Goal: Check status: Check status

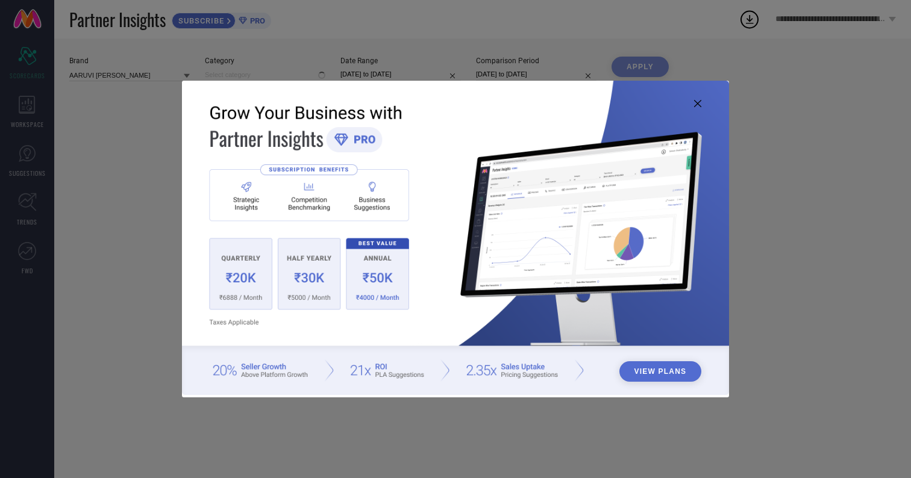
type input "All"
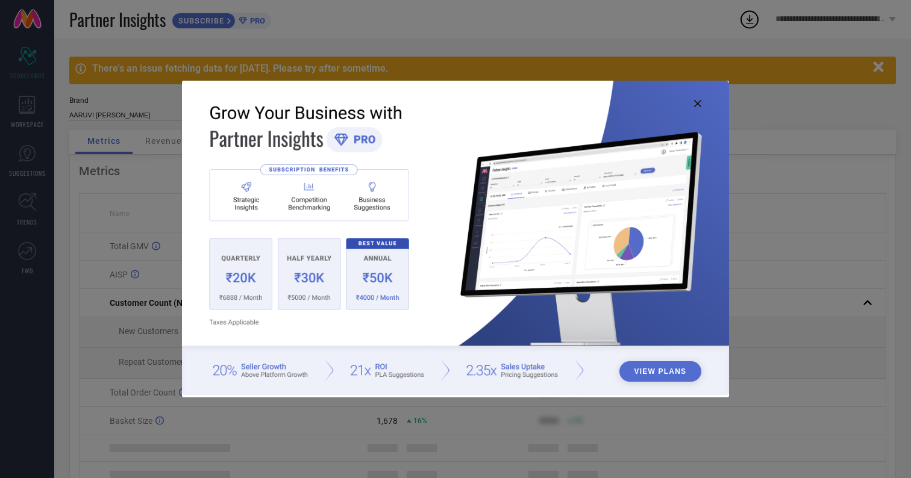
click at [699, 102] on icon at bounding box center [697, 103] width 7 height 7
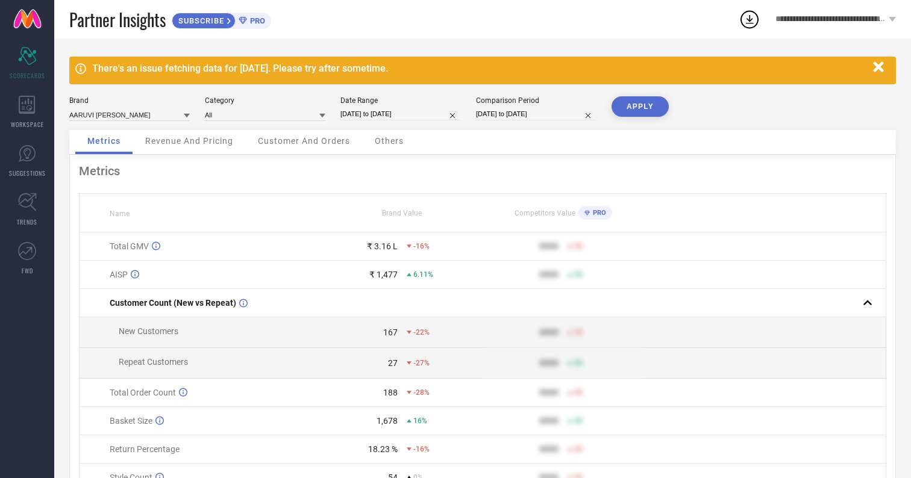
click at [361, 114] on input "[DATE] to [DATE]" at bounding box center [400, 114] width 120 height 13
select select "7"
select select "2025"
select select "8"
select select "2025"
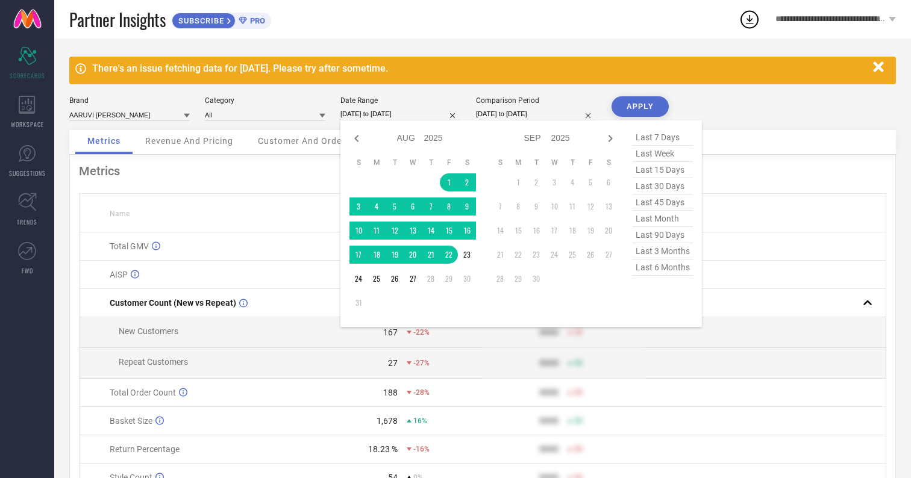
click at [657, 190] on span "last 30 days" at bounding box center [663, 186] width 60 height 16
type input "[DATE] to [DATE]"
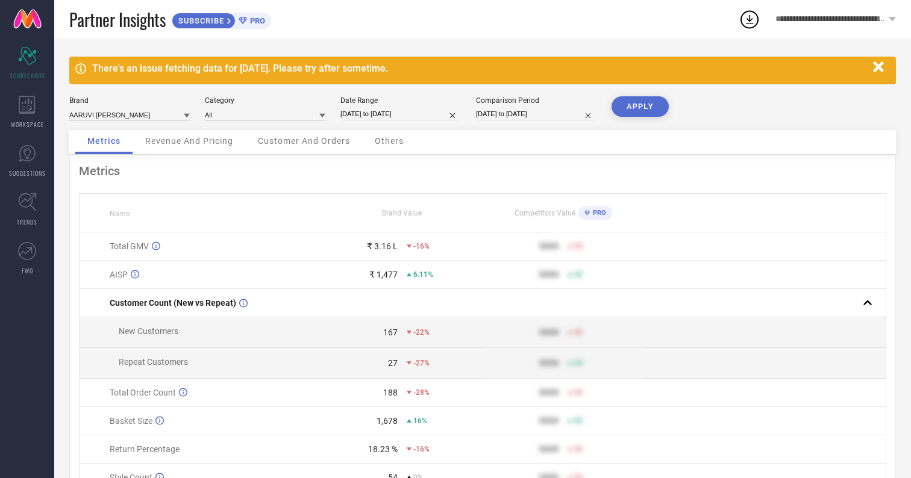
click at [634, 114] on button "APPLY" at bounding box center [639, 106] width 57 height 20
select select "6"
select select "2025"
select select "7"
select select "2025"
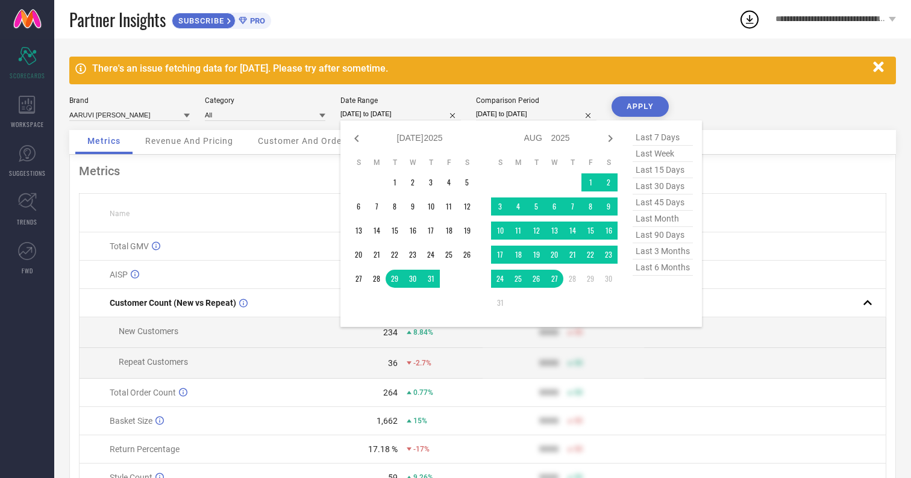
click at [369, 110] on input "[DATE] to [DATE]" at bounding box center [400, 114] width 120 height 13
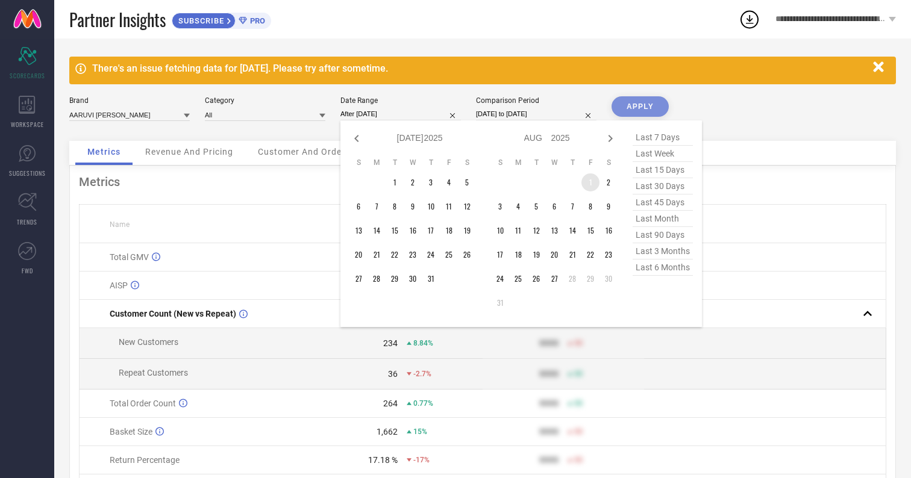
click at [589, 184] on td "1" at bounding box center [590, 183] width 18 height 18
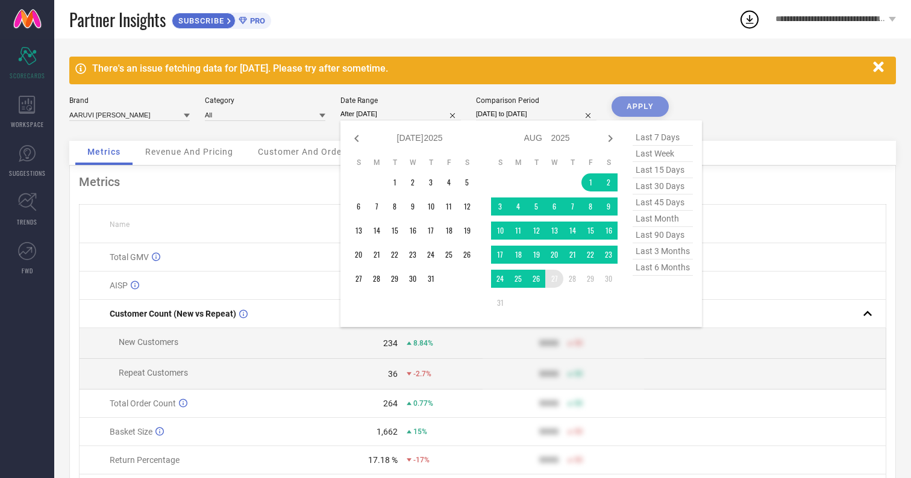
type input "[DATE] to [DATE]"
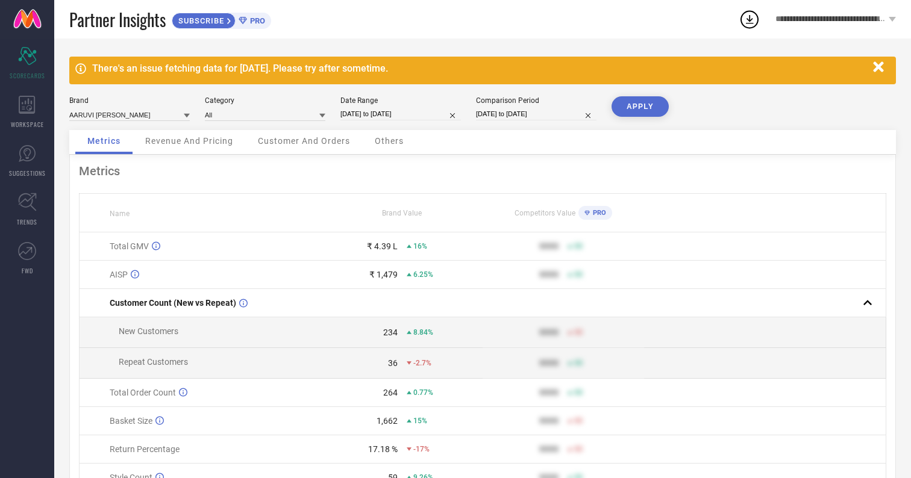
click at [645, 104] on button "APPLY" at bounding box center [639, 106] width 57 height 20
select select "7"
select select "2025"
select select "8"
select select "2025"
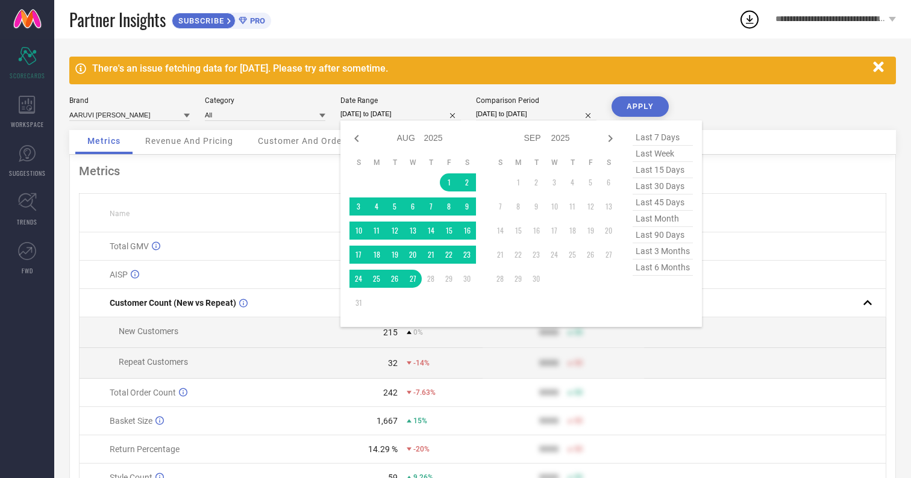
click at [398, 115] on input "[DATE] to [DATE]" at bounding box center [400, 114] width 120 height 13
click at [357, 140] on icon at bounding box center [356, 138] width 4 height 7
select select "6"
select select "2025"
select select "7"
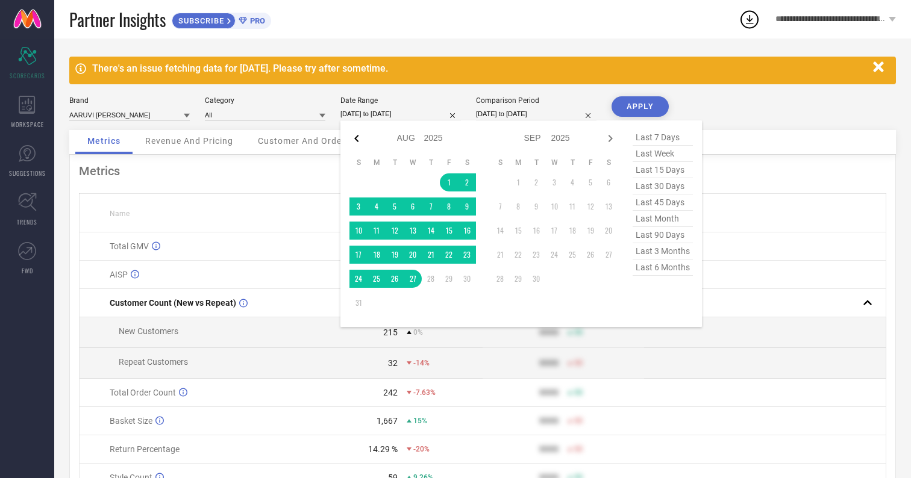
select select "2025"
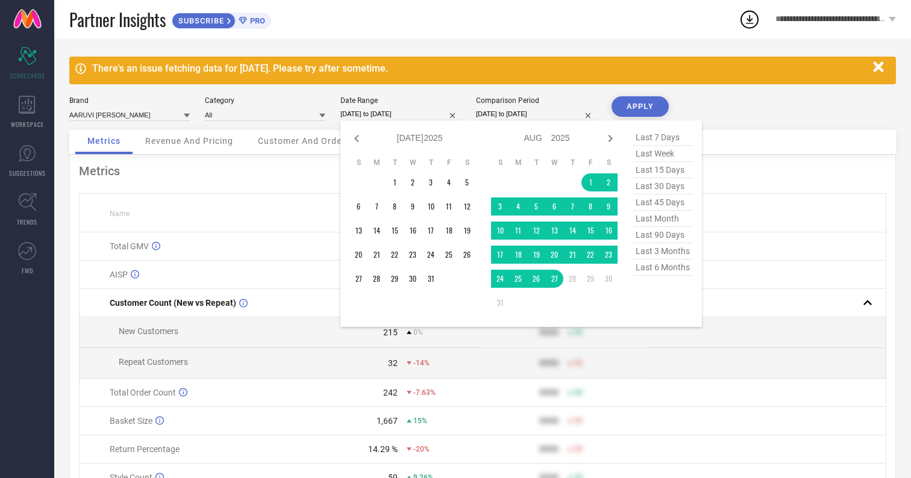
click at [357, 140] on icon at bounding box center [356, 138] width 4 height 7
select select "4"
select select "2025"
select select "5"
select select "2025"
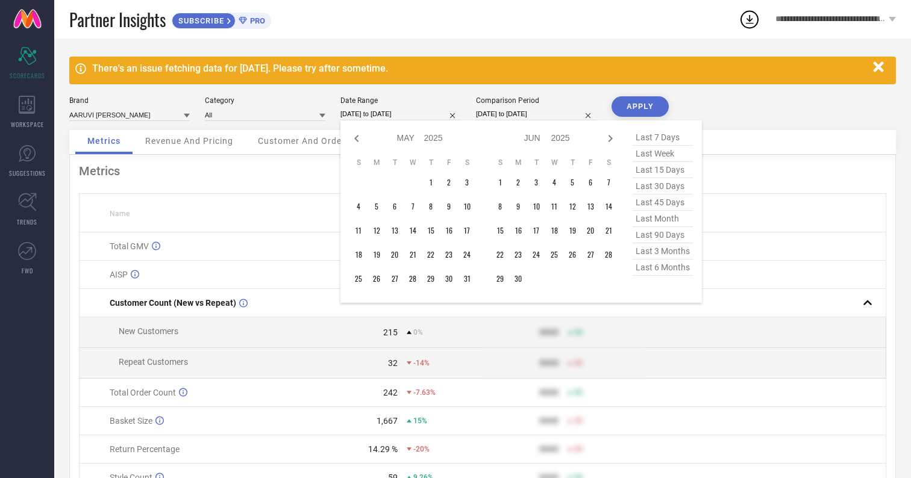
click at [357, 140] on icon at bounding box center [356, 138] width 4 height 7
select select "1"
select select "2025"
select select "2"
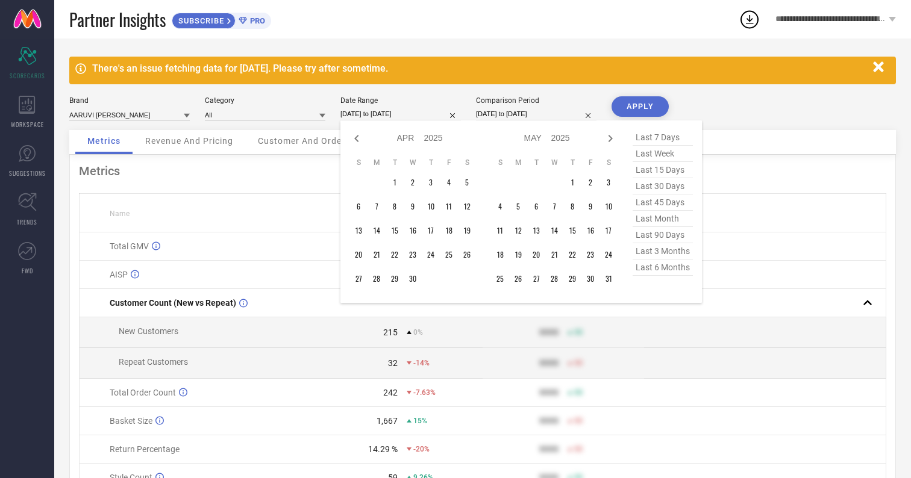
select select "2025"
click at [357, 140] on icon at bounding box center [356, 138] width 4 height 7
select select "11"
select select "2024"
select select "2025"
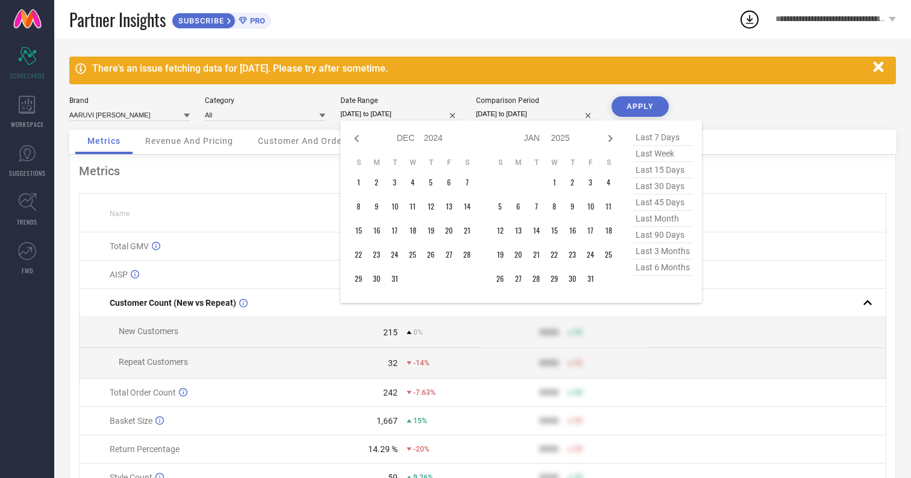
click at [357, 140] on icon at bounding box center [356, 138] width 4 height 7
select select "10"
select select "2024"
select select "11"
select select "2024"
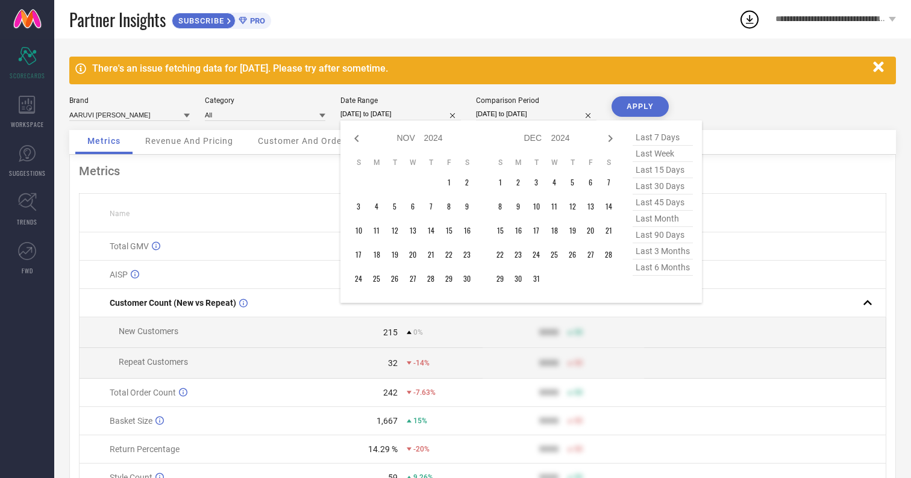
click at [357, 140] on icon at bounding box center [356, 138] width 4 height 7
select select "8"
select select "2024"
select select "9"
select select "2024"
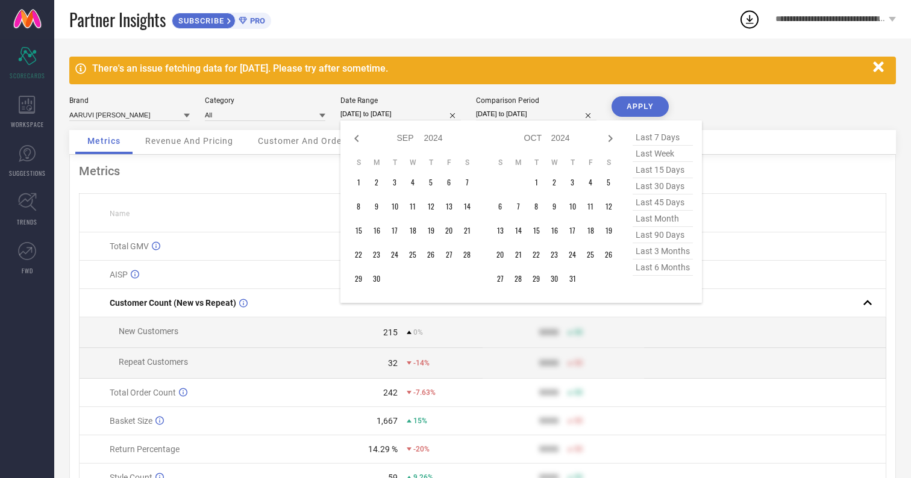
click at [357, 140] on icon at bounding box center [356, 138] width 4 height 7
select select "7"
select select "2024"
select select "8"
select select "2024"
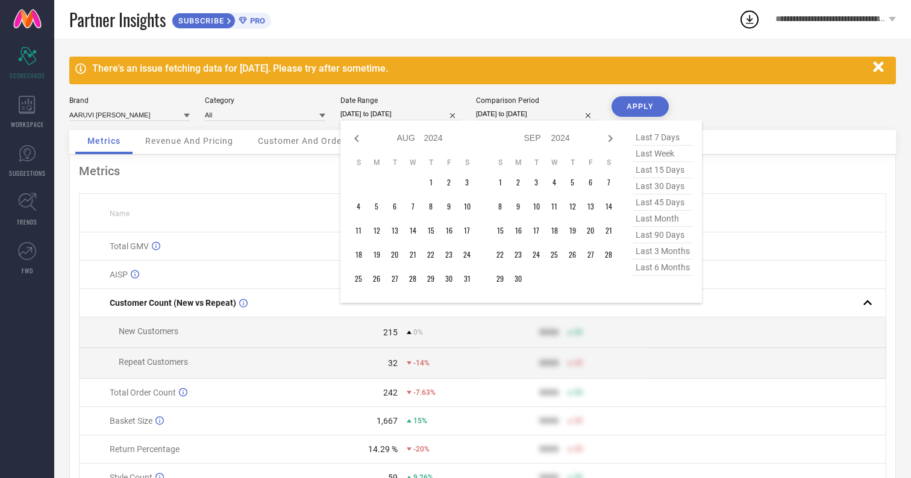
click at [357, 140] on icon at bounding box center [356, 138] width 4 height 7
select select "5"
select select "2024"
select select "6"
select select "2024"
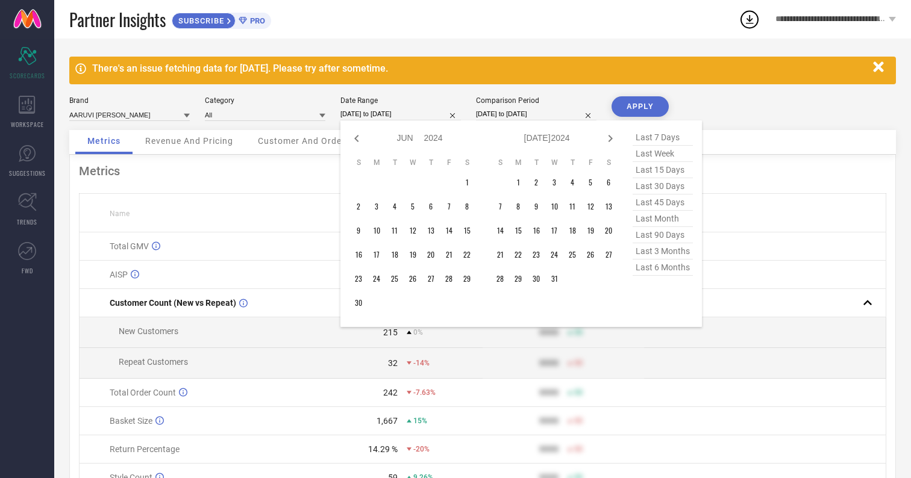
click at [357, 140] on icon at bounding box center [356, 138] width 4 height 7
select select "2"
select select "2024"
select select "3"
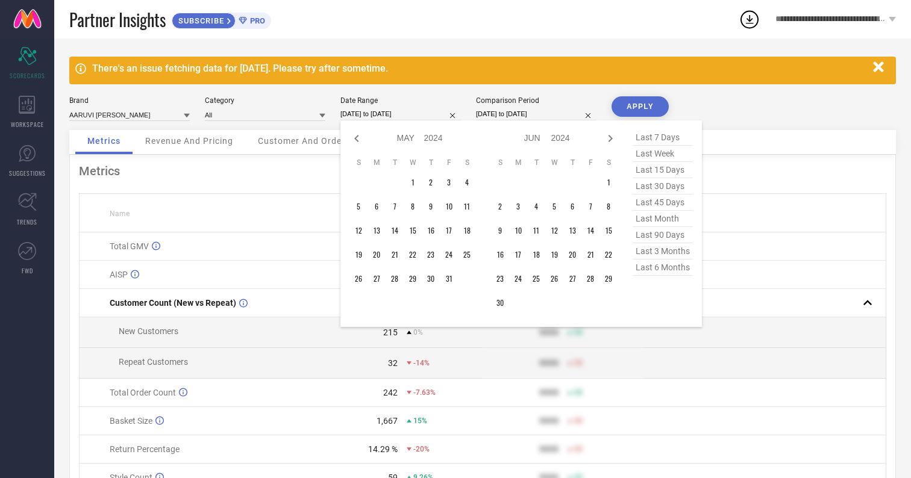
select select "2024"
click at [357, 140] on icon at bounding box center [356, 138] width 4 height 7
select select "1"
select select "2024"
select select "2"
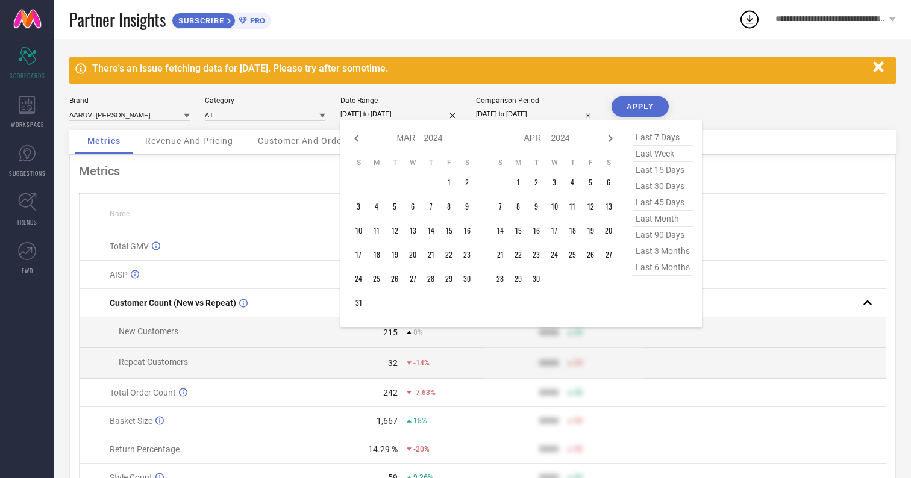
select select "2024"
click at [357, 140] on icon at bounding box center [356, 138] width 4 height 7
select select "2024"
select select "1"
select select "2024"
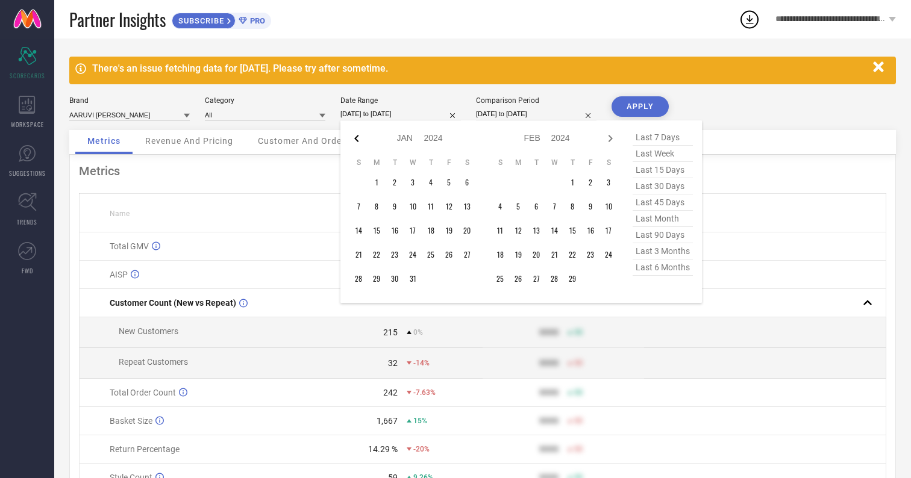
click at [356, 140] on icon at bounding box center [356, 138] width 4 height 7
select select "11"
select select "2023"
select select "2024"
click at [356, 140] on icon at bounding box center [356, 138] width 4 height 7
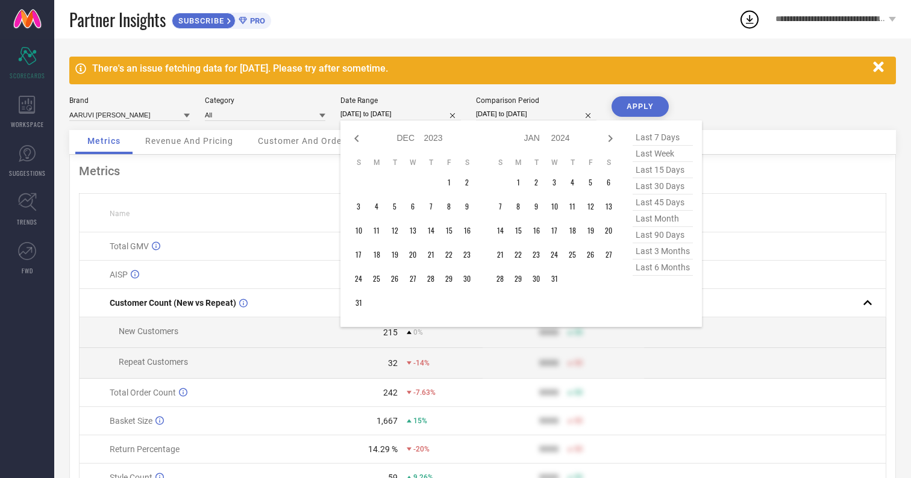
select select "10"
select select "2023"
select select "11"
select select "2023"
click at [409, 185] on td "1" at bounding box center [413, 183] width 18 height 18
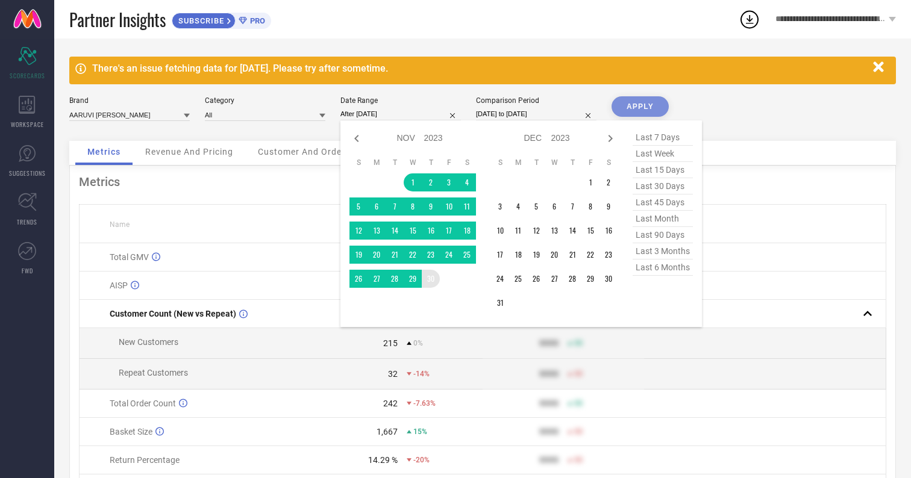
type input "[DATE] to [DATE]"
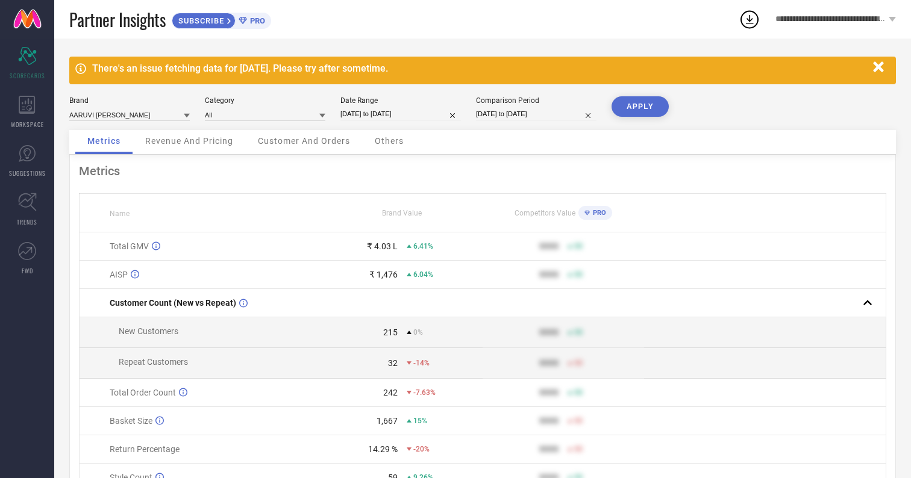
click at [638, 110] on button "APPLY" at bounding box center [639, 106] width 57 height 20
click at [390, 119] on input "[DATE] to [DATE]" at bounding box center [400, 114] width 120 height 13
select select "10"
select select "2023"
select select "11"
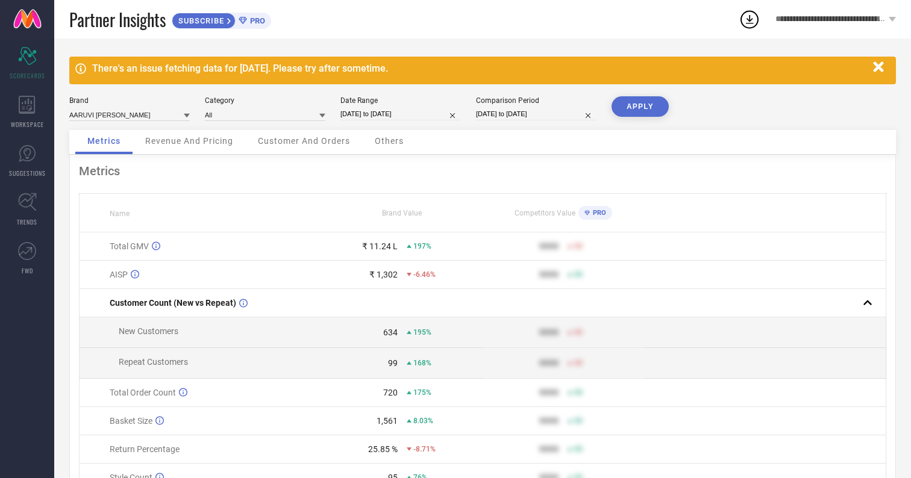
select select "2023"
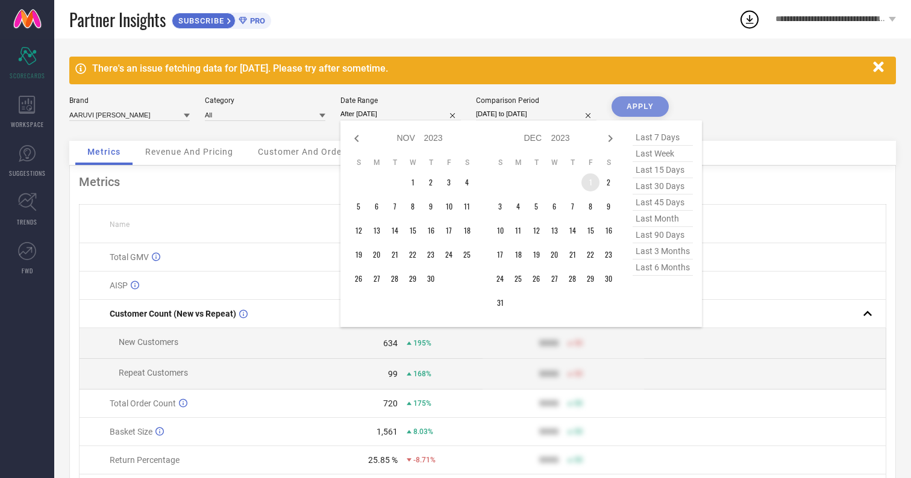
click at [589, 187] on td "1" at bounding box center [590, 183] width 18 height 18
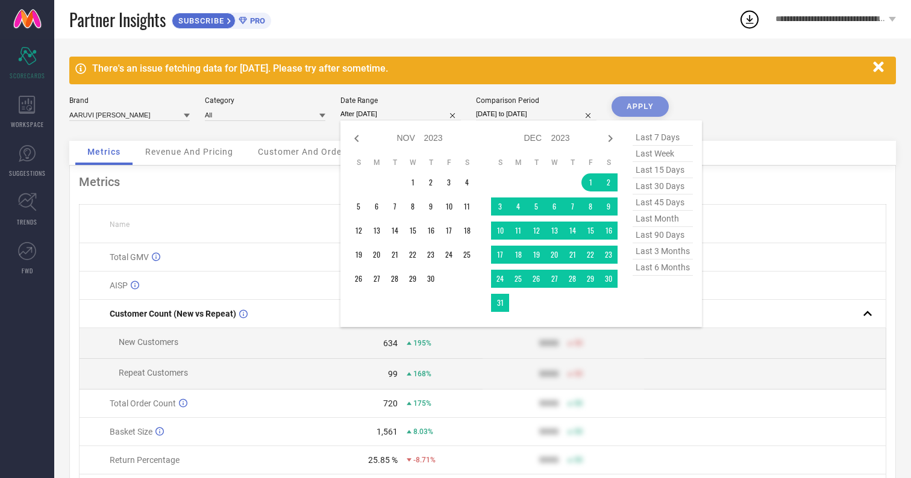
type input "[DATE] to [DATE]"
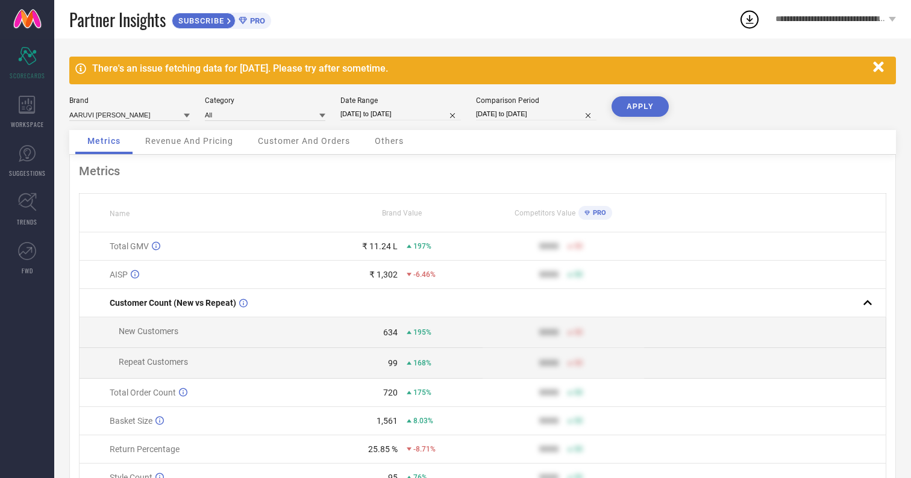
click at [645, 100] on button "APPLY" at bounding box center [639, 106] width 57 height 20
click at [402, 117] on input "[DATE] to [DATE]" at bounding box center [400, 114] width 120 height 13
select select "11"
select select "2023"
select select "2024"
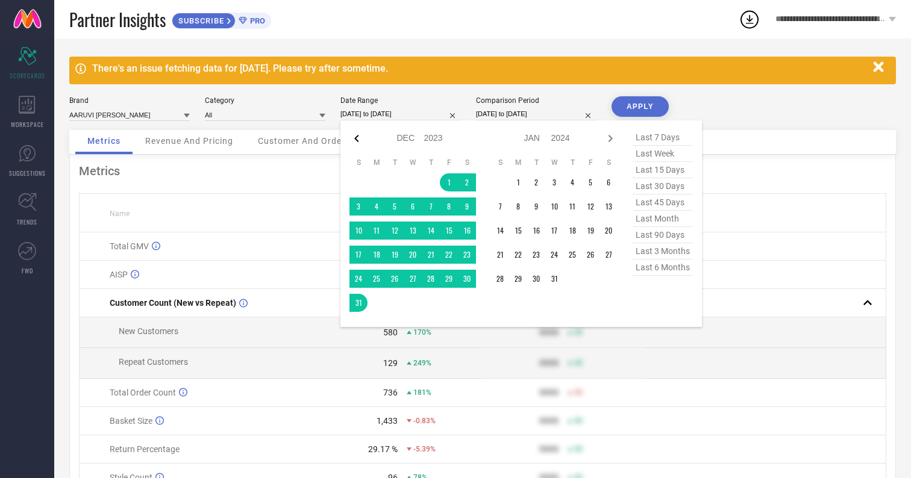
click at [359, 139] on icon at bounding box center [356, 138] width 14 height 14
select select "10"
select select "2023"
select select "11"
select select "2023"
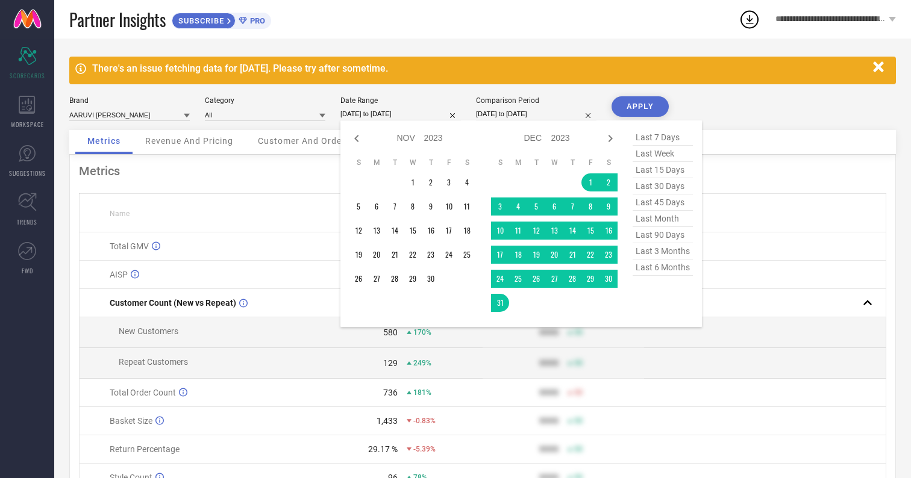
click at [359, 139] on icon at bounding box center [356, 138] width 14 height 14
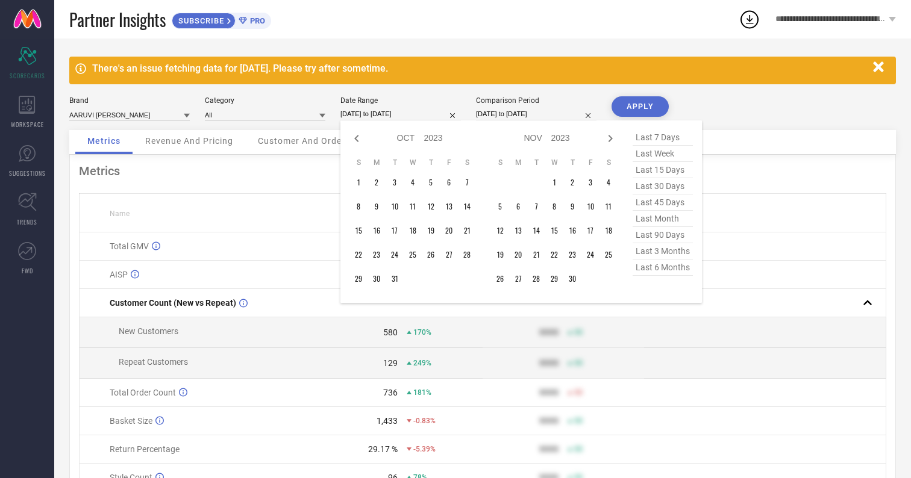
click at [359, 139] on icon at bounding box center [356, 138] width 14 height 14
select select "7"
select select "2023"
select select "8"
select select "2023"
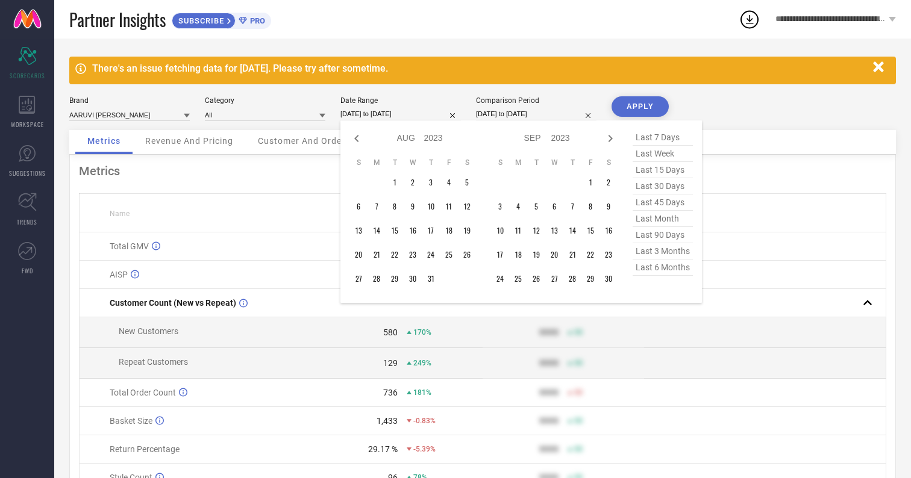
click at [359, 139] on icon at bounding box center [356, 138] width 14 height 14
select select "5"
select select "2023"
select select "6"
select select "2023"
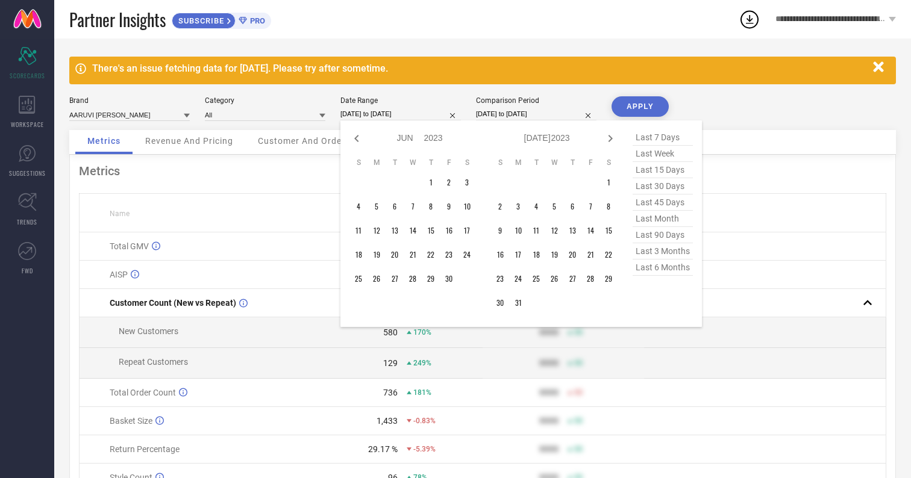
click at [359, 139] on icon at bounding box center [356, 138] width 14 height 14
select select "4"
select select "2023"
select select "5"
select select "2023"
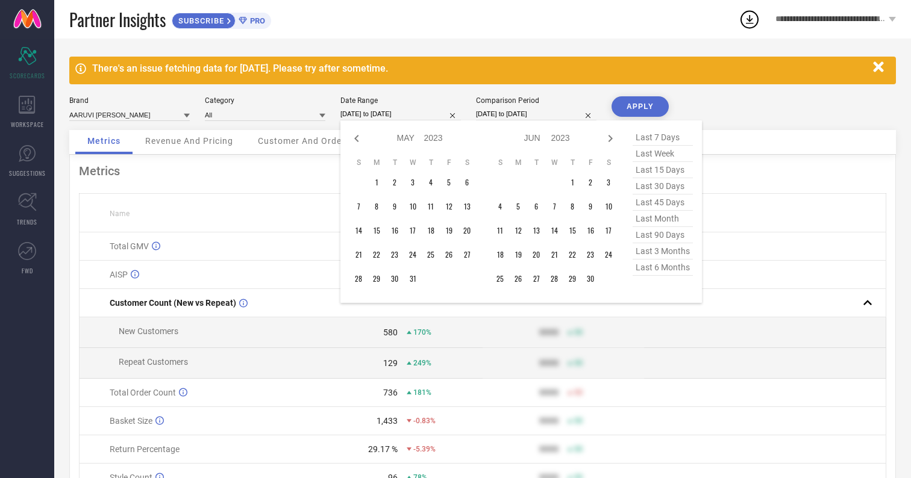
click at [359, 139] on icon at bounding box center [356, 138] width 14 height 14
select select "2"
select select "2023"
select select "3"
select select "2023"
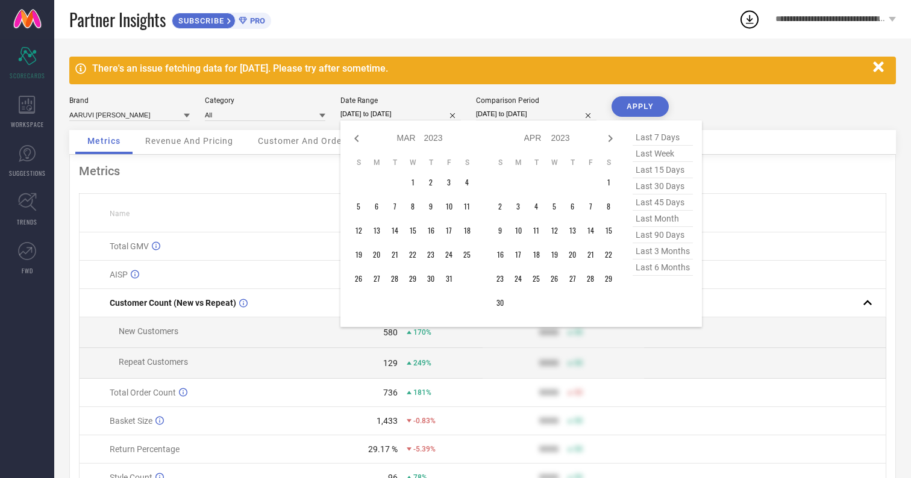
click at [359, 139] on icon at bounding box center [356, 138] width 14 height 14
select select "1"
select select "2023"
select select "2"
select select "2023"
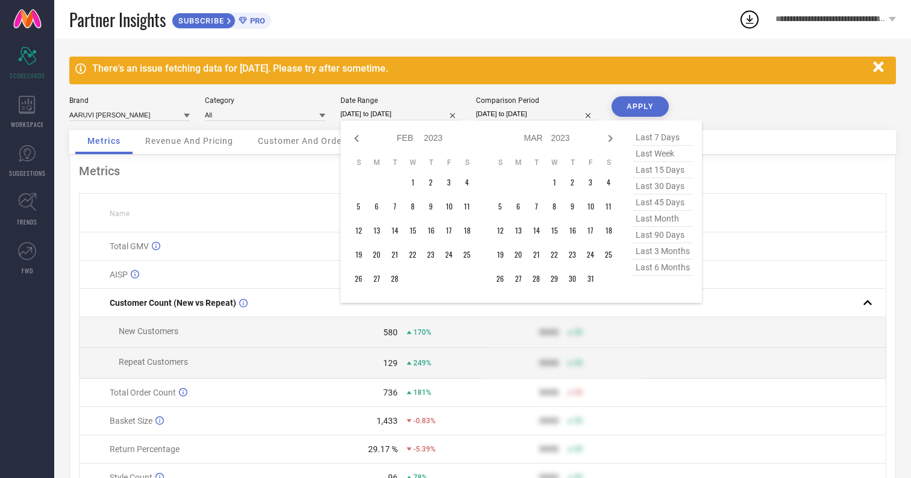
click at [359, 139] on icon at bounding box center [356, 138] width 14 height 14
select select "2023"
select select "1"
select select "2023"
click at [359, 139] on icon at bounding box center [356, 138] width 14 height 14
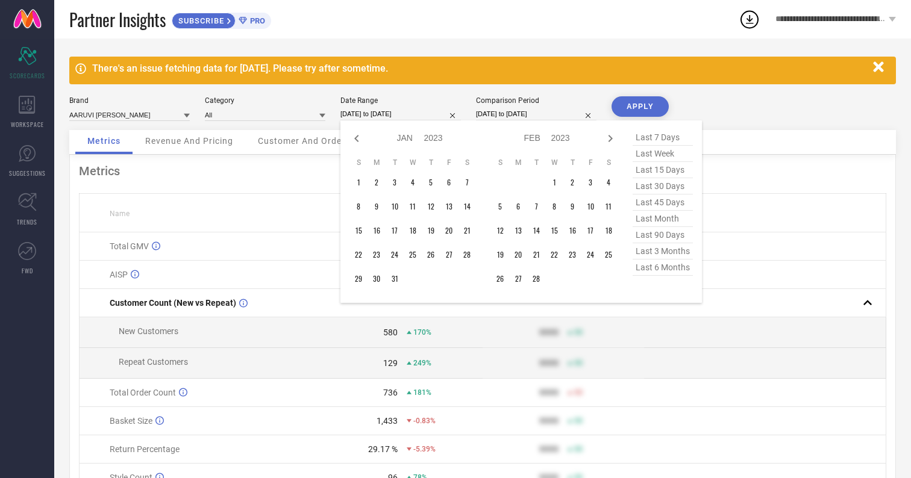
select select "10"
select select "2022"
select select "11"
select select "2022"
click at [396, 184] on td "1" at bounding box center [395, 183] width 18 height 18
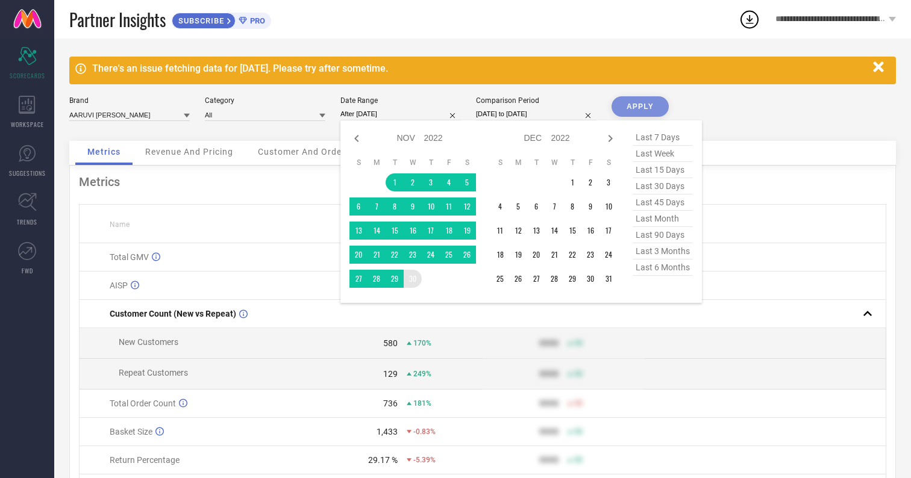
type input "[DATE] to [DATE]"
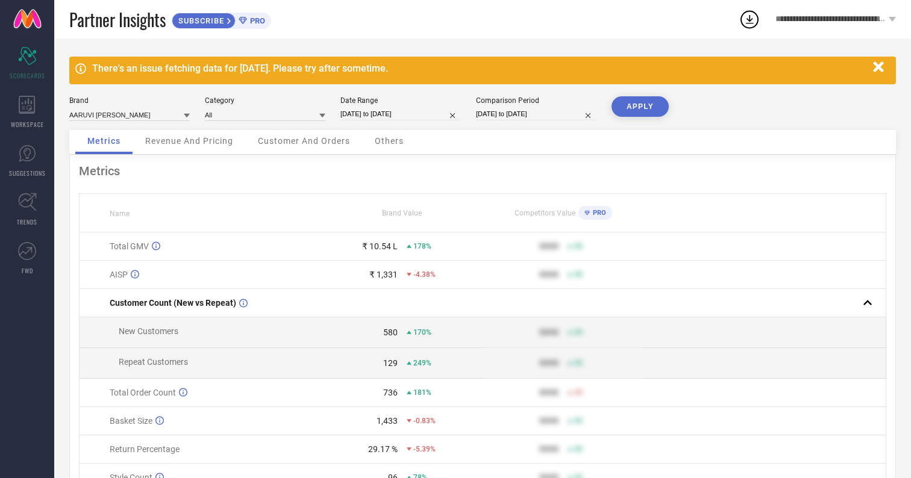
click at [651, 110] on button "APPLY" at bounding box center [639, 106] width 57 height 20
select select "10"
select select "2022"
select select "11"
select select "2022"
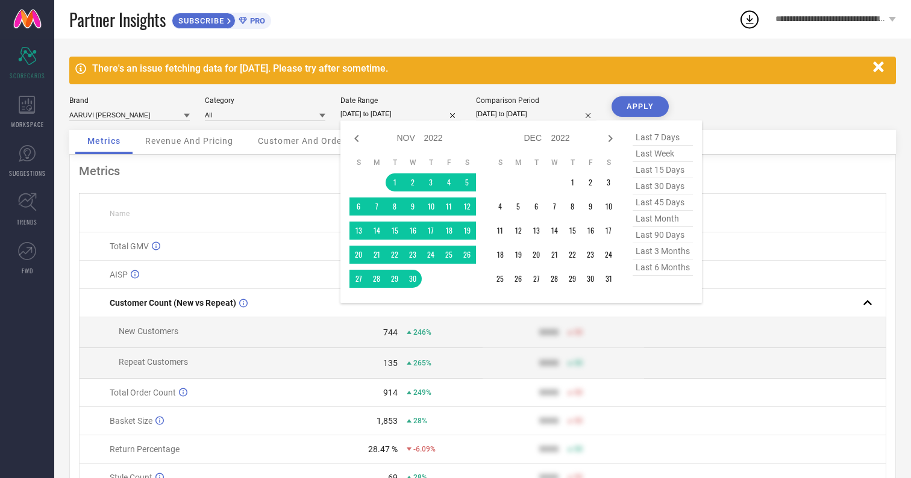
click at [401, 113] on input "[DATE] to [DATE]" at bounding box center [400, 114] width 120 height 13
click at [655, 191] on span "last 30 days" at bounding box center [663, 186] width 60 height 16
type input "[DATE] to [DATE]"
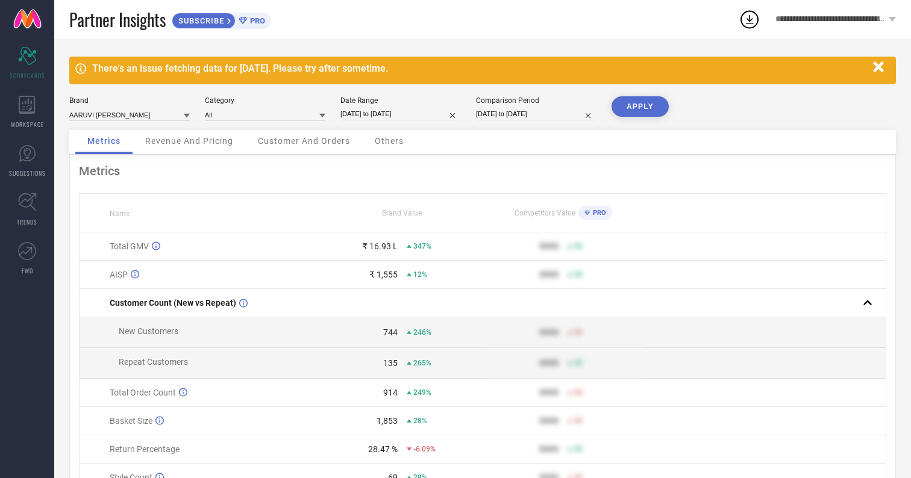
click at [649, 115] on button "APPLY" at bounding box center [639, 106] width 57 height 20
click at [425, 119] on input "[DATE] to [DATE]" at bounding box center [400, 114] width 120 height 13
select select "6"
select select "2025"
select select "7"
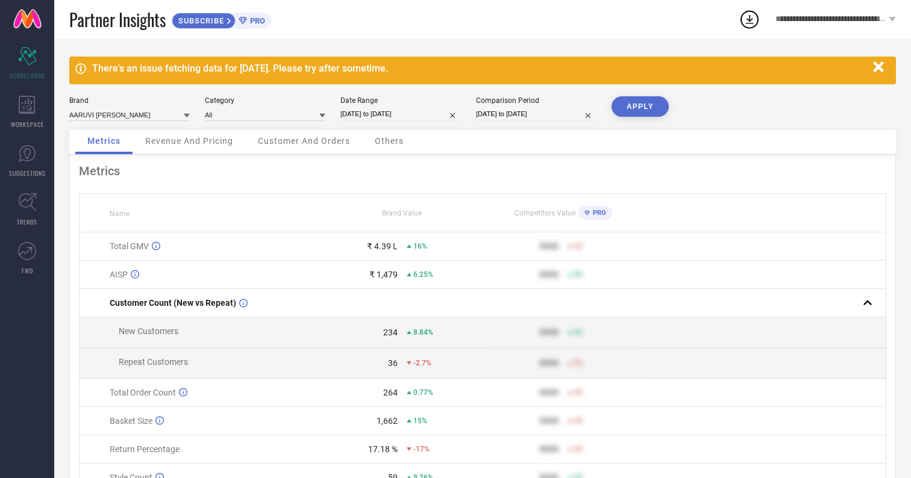
select select "2025"
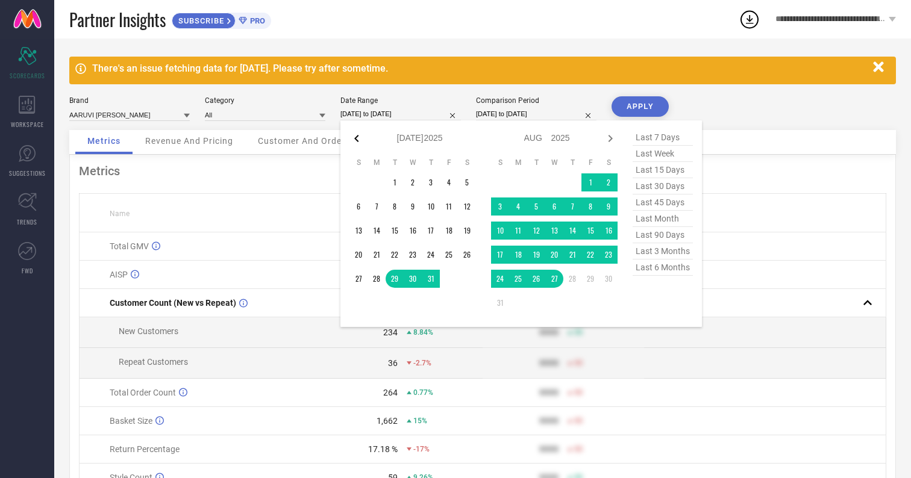
click at [357, 137] on icon at bounding box center [356, 138] width 14 height 14
select select "4"
select select "2025"
select select "5"
select select "2025"
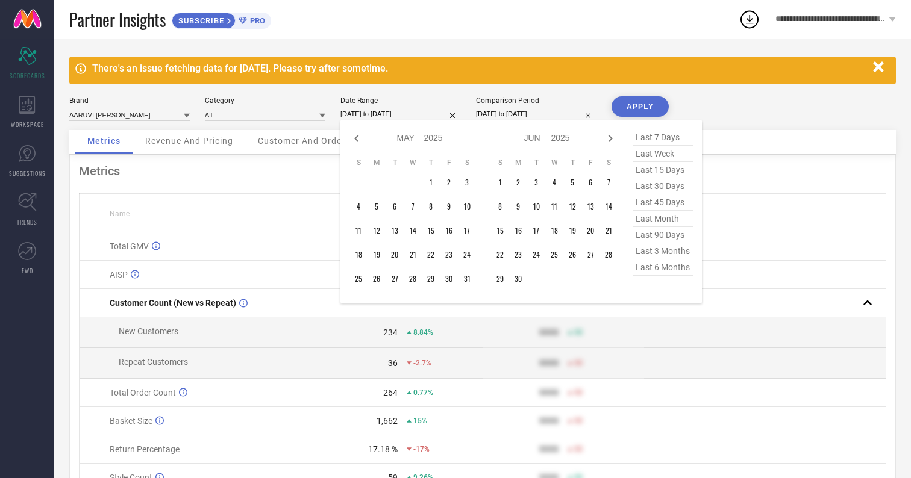
click at [357, 137] on icon at bounding box center [356, 138] width 14 height 14
select select "3"
select select "2025"
select select "4"
select select "2025"
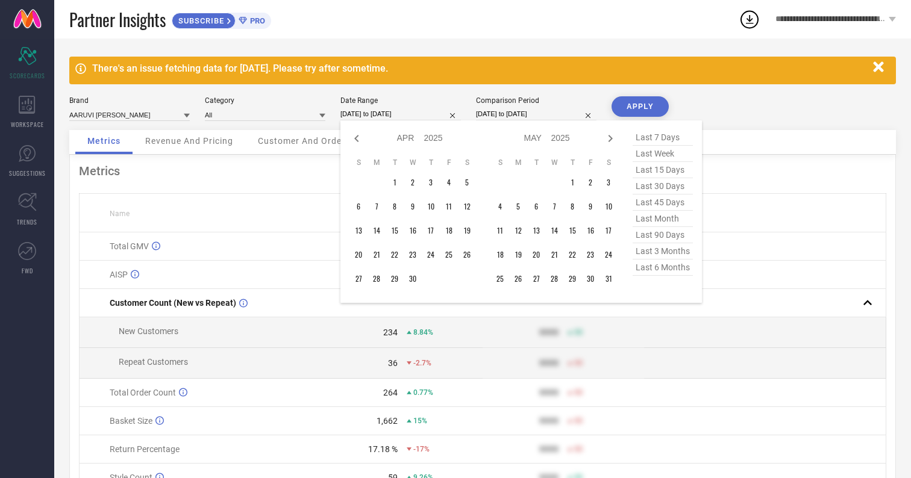
click at [357, 137] on icon at bounding box center [356, 138] width 14 height 14
select select "1"
select select "2025"
select select "2"
select select "2025"
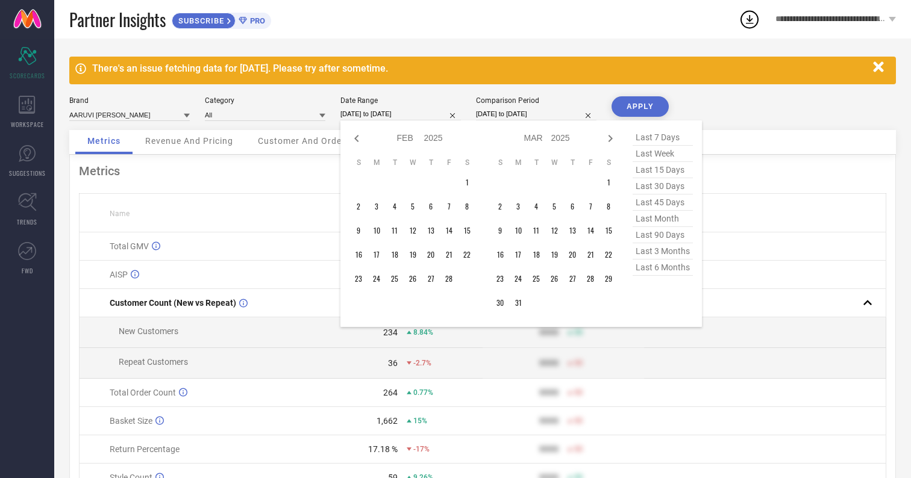
click at [357, 137] on icon at bounding box center [356, 138] width 14 height 14
select select "10"
select select "2024"
select select "11"
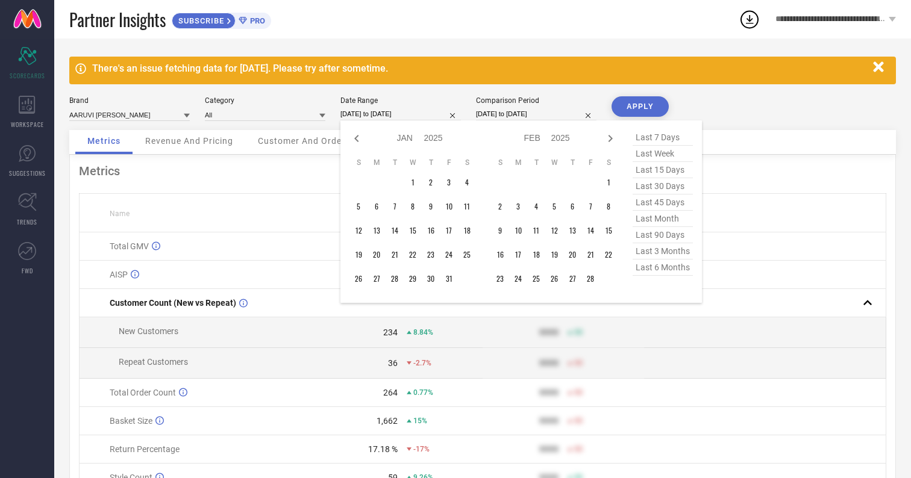
select select "2024"
click at [357, 137] on icon at bounding box center [356, 138] width 14 height 14
select select "8"
select select "2024"
select select "9"
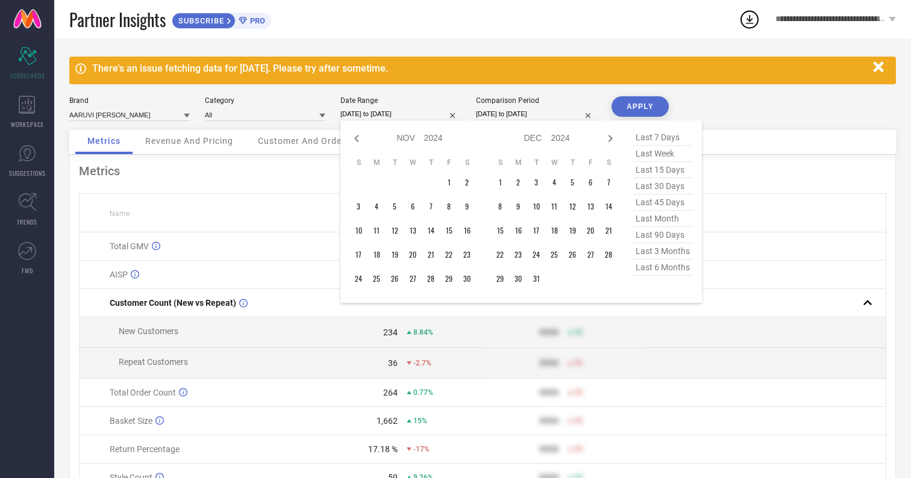
select select "2024"
click at [357, 137] on icon at bounding box center [356, 138] width 14 height 14
select select "7"
select select "2024"
select select "8"
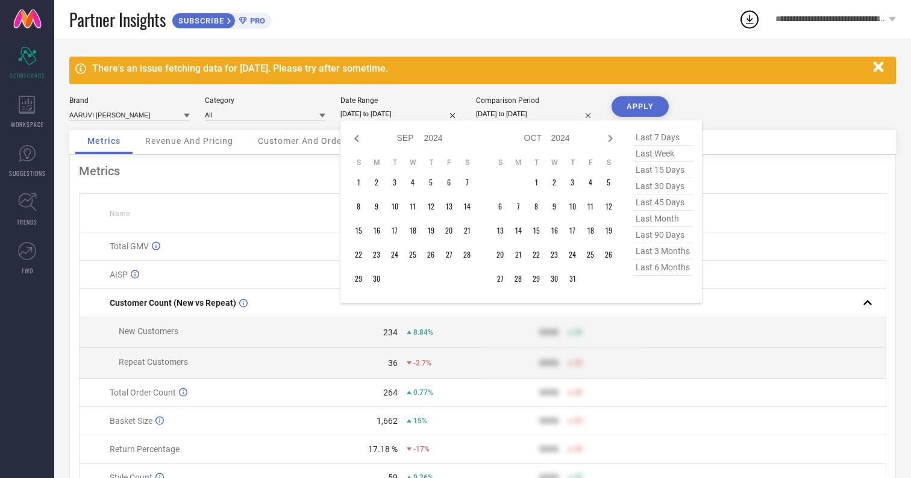
select select "2024"
click at [357, 137] on icon at bounding box center [356, 138] width 14 height 14
select select "5"
select select "2024"
select select "6"
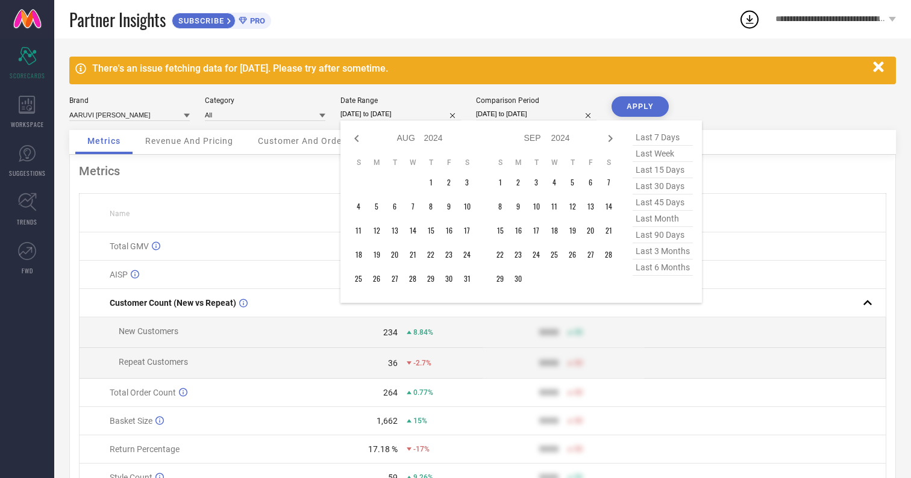
select select "2024"
click at [357, 137] on icon at bounding box center [356, 138] width 14 height 14
select select "3"
select select "2024"
select select "4"
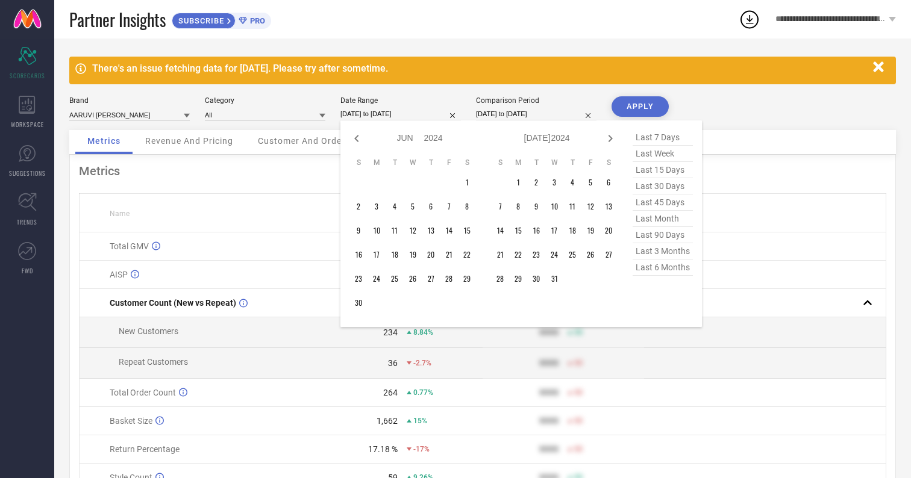
select select "2024"
click at [357, 137] on icon at bounding box center [356, 138] width 14 height 14
select select "2024"
select select "1"
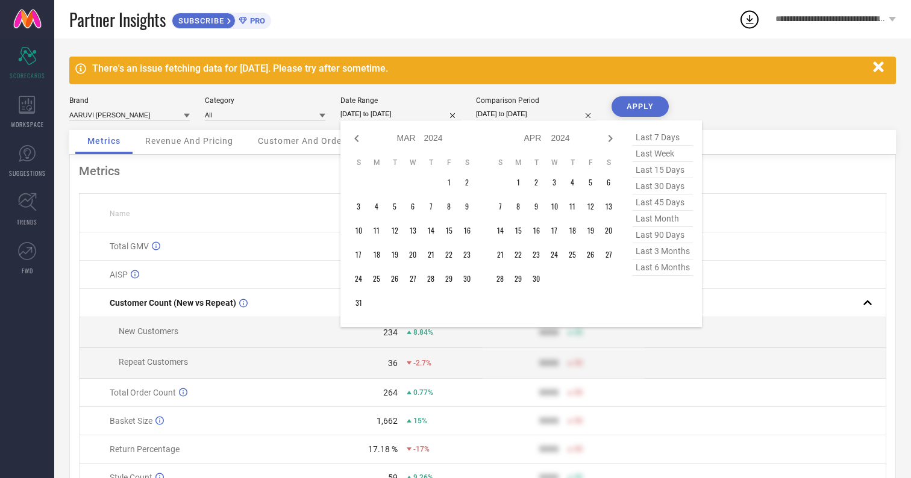
select select "2024"
click at [357, 137] on icon at bounding box center [356, 138] width 14 height 14
select select "9"
select select "2023"
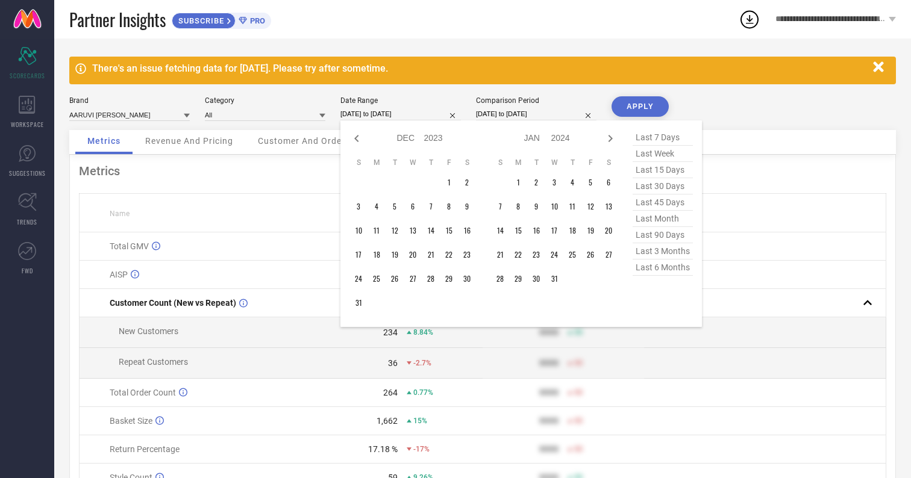
select select "10"
select select "2023"
click at [357, 137] on icon at bounding box center [356, 138] width 14 height 14
select select "8"
select select "2023"
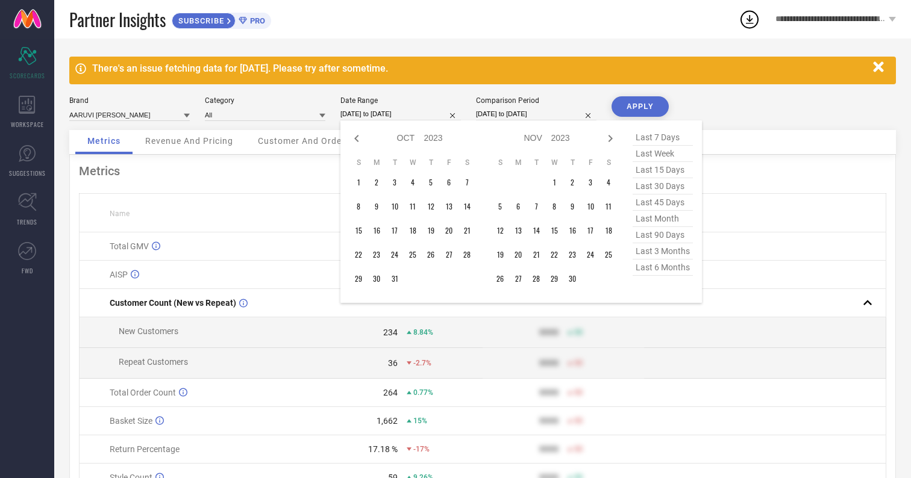
select select "9"
select select "2023"
click at [357, 137] on icon at bounding box center [356, 138] width 14 height 14
select select "6"
select select "2023"
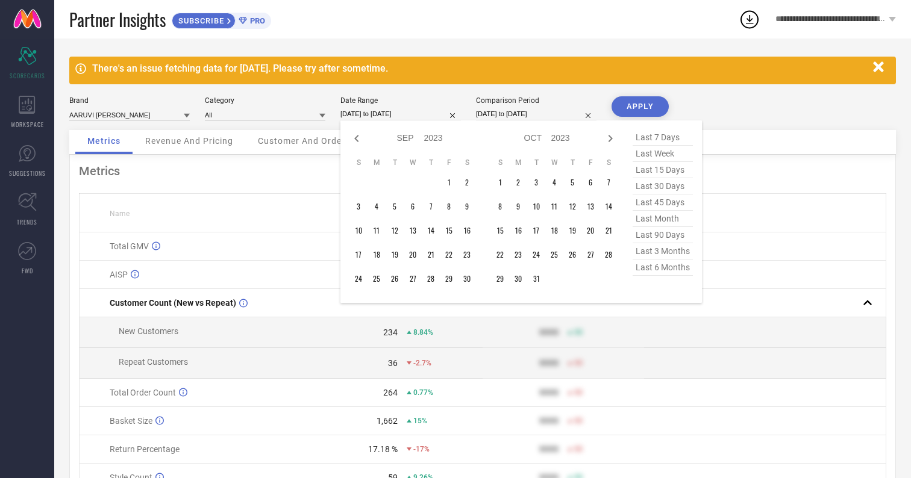
select select "7"
select select "2023"
click at [357, 137] on icon at bounding box center [356, 138] width 14 height 14
select select "5"
select select "2023"
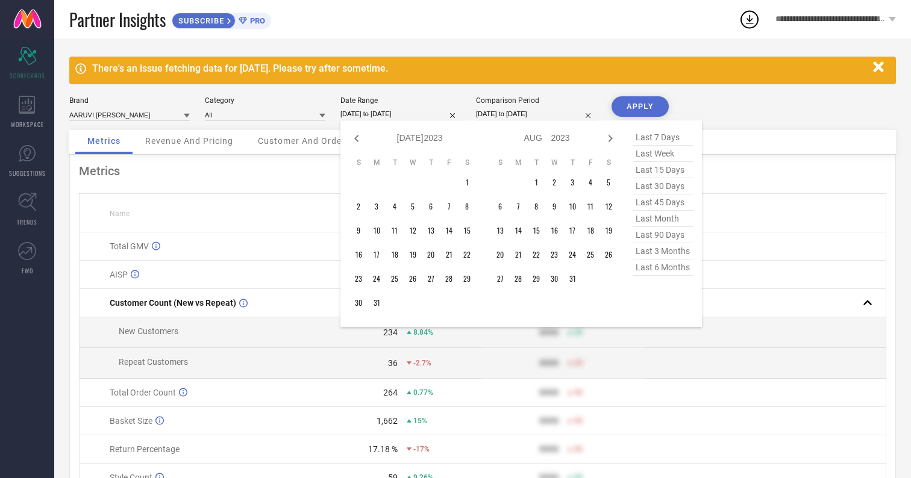
select select "6"
select select "2023"
click at [357, 137] on icon at bounding box center [356, 138] width 14 height 14
select select "3"
select select "2023"
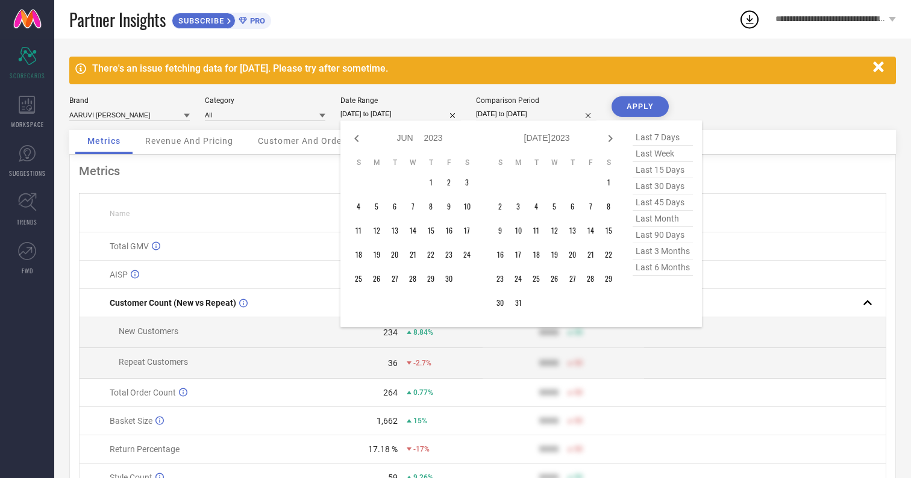
select select "4"
select select "2023"
click at [357, 137] on icon at bounding box center [356, 138] width 14 height 14
select select "2"
select select "2023"
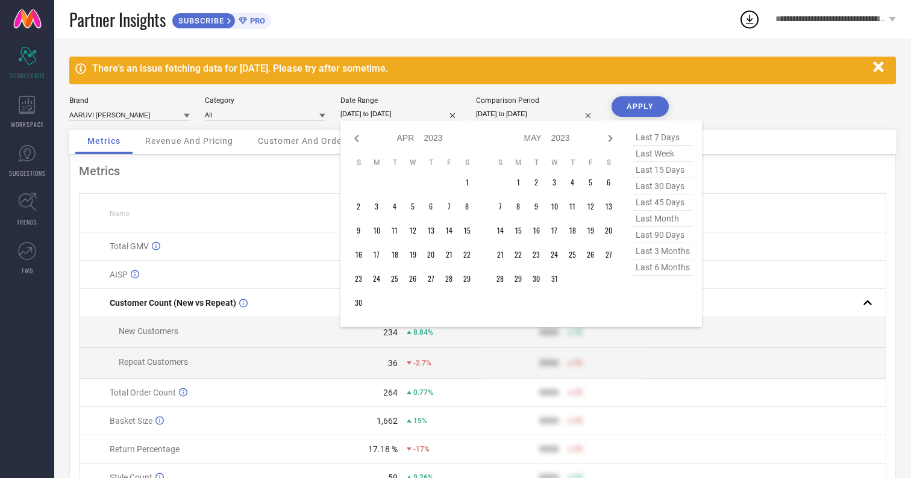
select select "3"
select select "2023"
click at [357, 137] on icon at bounding box center [356, 138] width 14 height 14
select select "11"
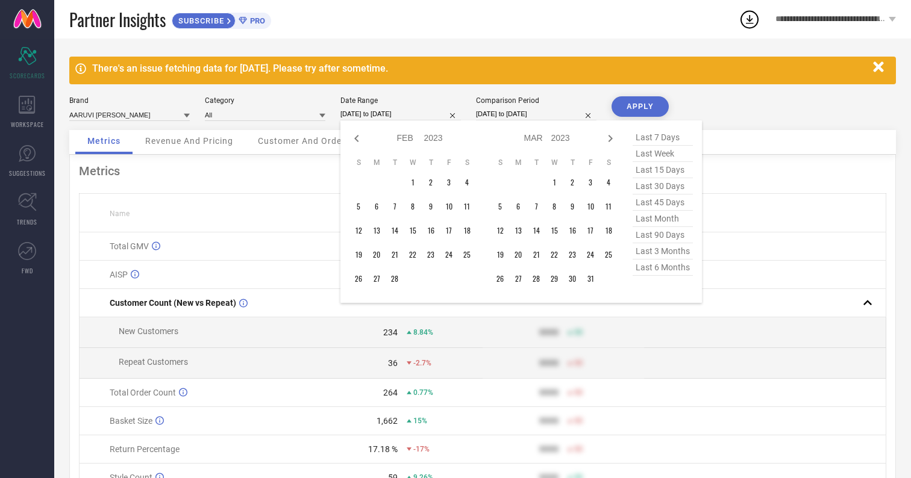
select select "2022"
select select "2023"
click at [357, 137] on icon at bounding box center [356, 138] width 14 height 14
select select "10"
select select "2022"
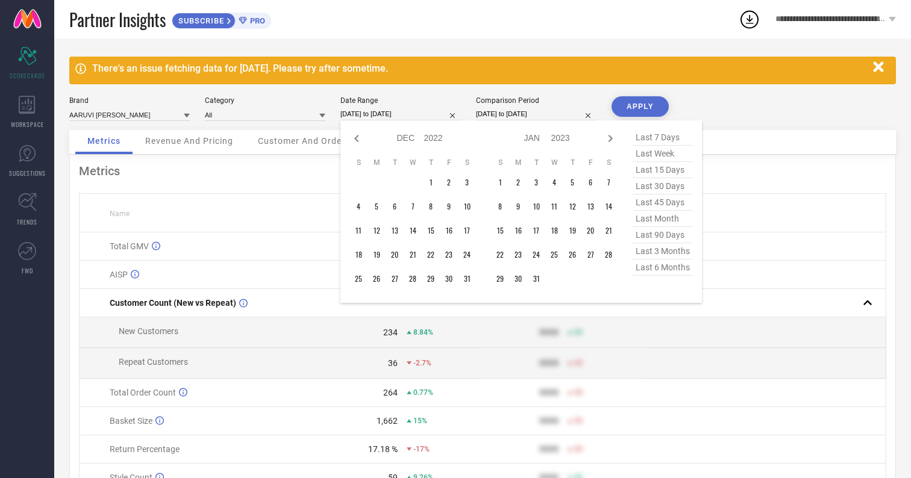
select select "11"
select select "2022"
click at [357, 137] on icon at bounding box center [356, 138] width 14 height 14
select select "8"
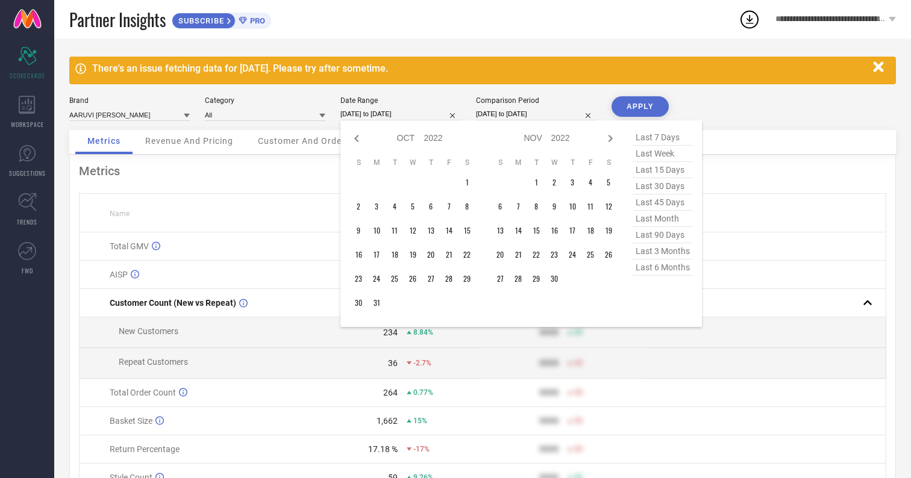
select select "2022"
select select "9"
select select "2022"
click at [357, 137] on icon at bounding box center [356, 138] width 14 height 14
select select "7"
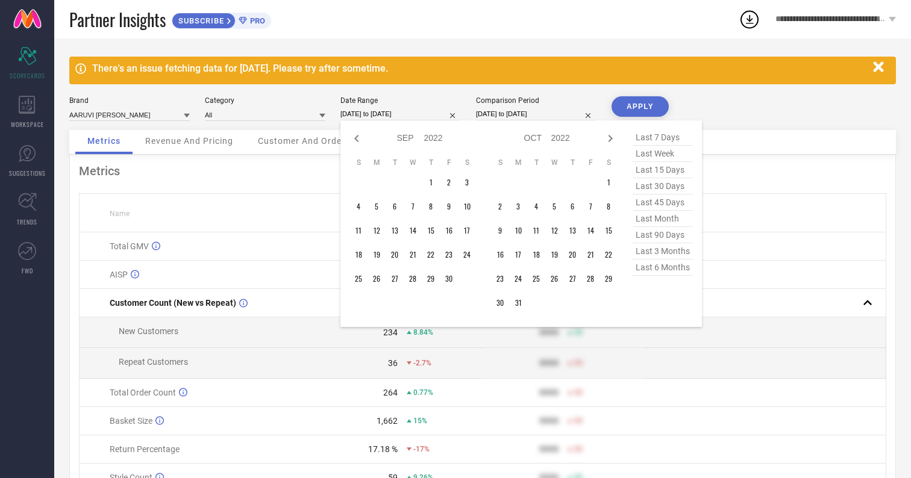
select select "2022"
select select "8"
select select "2022"
click at [571, 181] on td "1" at bounding box center [572, 183] width 18 height 18
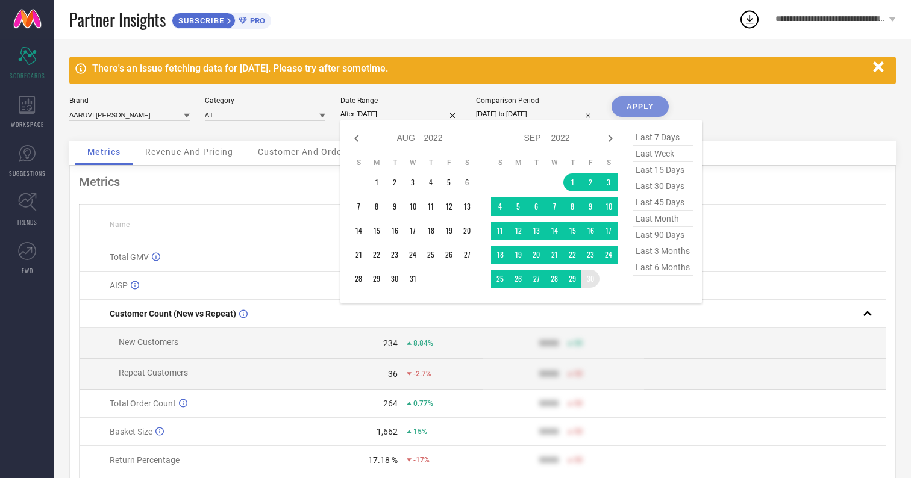
type input "[DATE] to [DATE]"
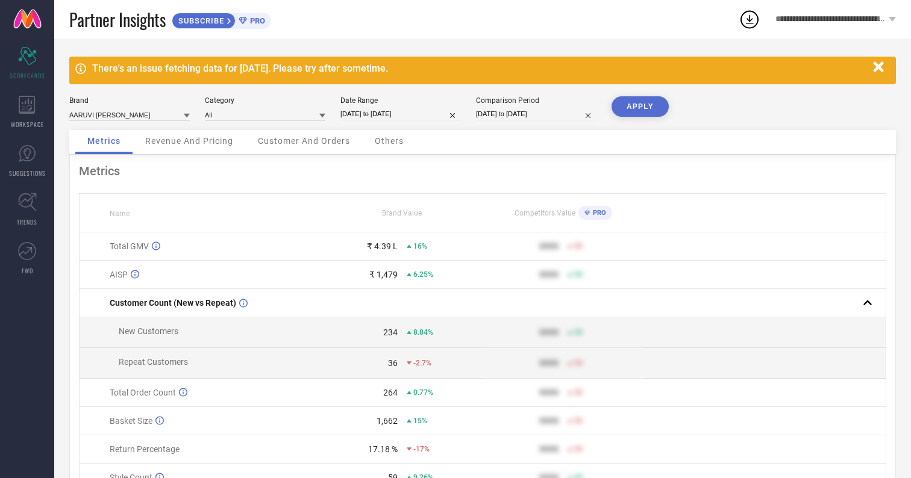
click at [643, 116] on button "APPLY" at bounding box center [639, 106] width 57 height 20
drag, startPoint x: 368, startPoint y: 249, endPoint x: 458, endPoint y: 249, distance: 90.4
click at [458, 249] on div "₹ 19.79 L 423%" at bounding box center [402, 247] width 160 height 10
click at [378, 249] on div "₹ 19.79 L" at bounding box center [380, 247] width 36 height 10
click at [407, 119] on input "[DATE] to [DATE]" at bounding box center [400, 114] width 120 height 13
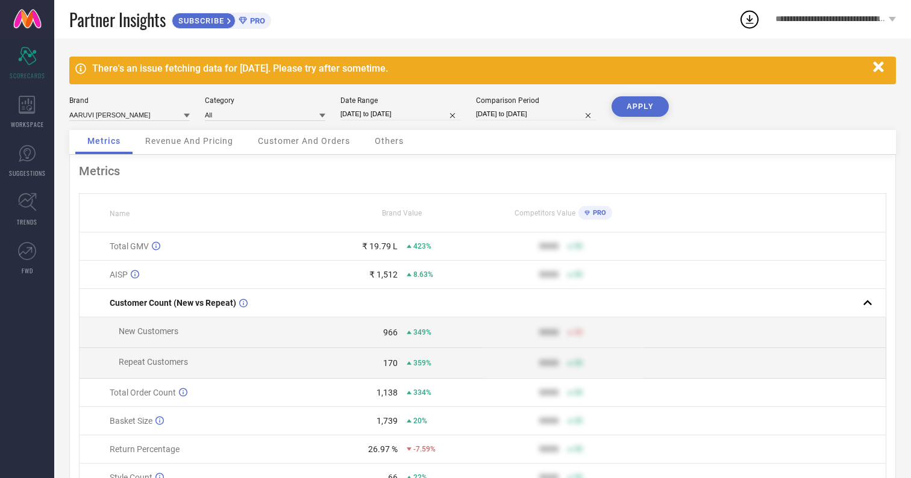
select select "8"
select select "2022"
select select "9"
select select "2022"
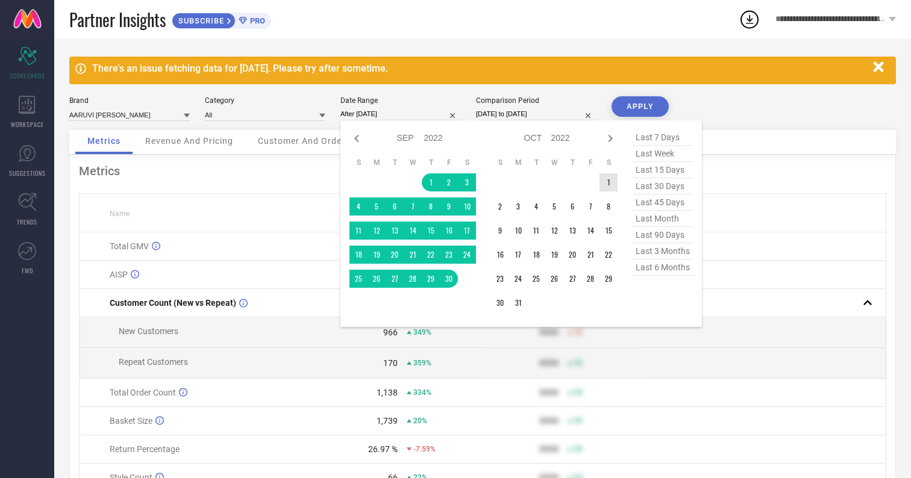
click at [603, 183] on td "1" at bounding box center [608, 183] width 18 height 18
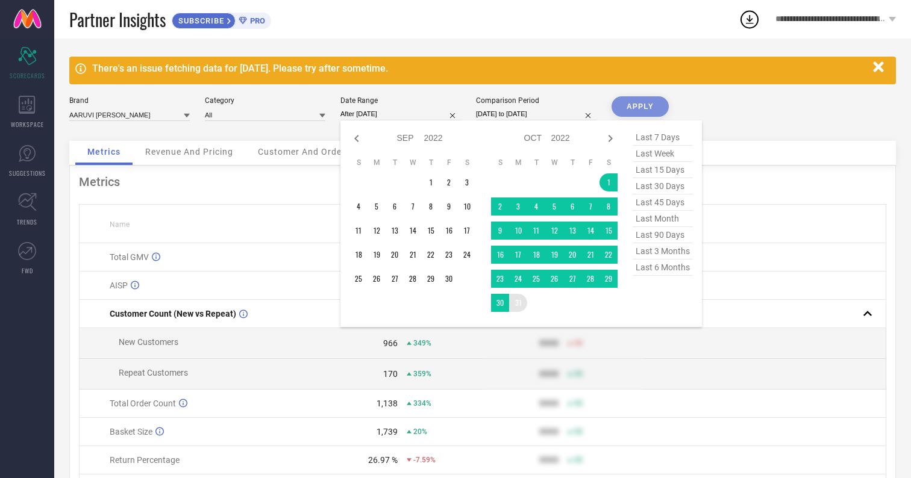
type input "[DATE] to [DATE]"
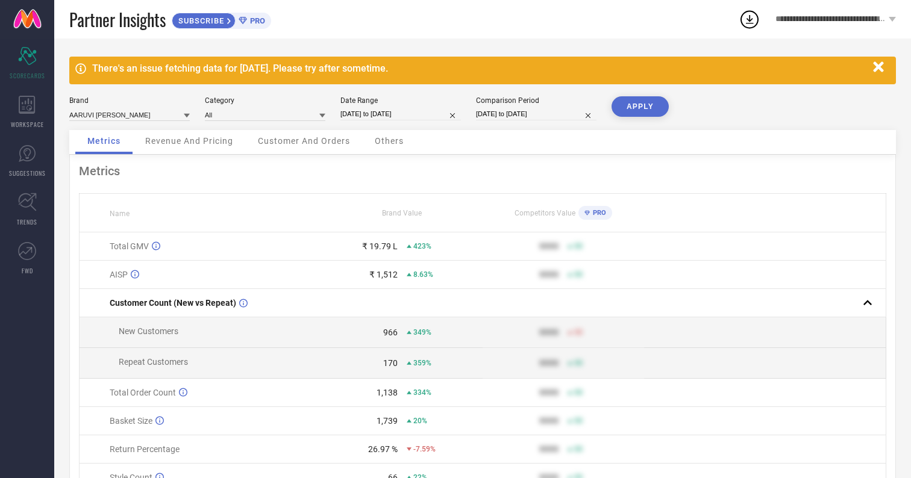
click at [646, 112] on button "APPLY" at bounding box center [639, 106] width 57 height 20
